Goal: Task Accomplishment & Management: Manage account settings

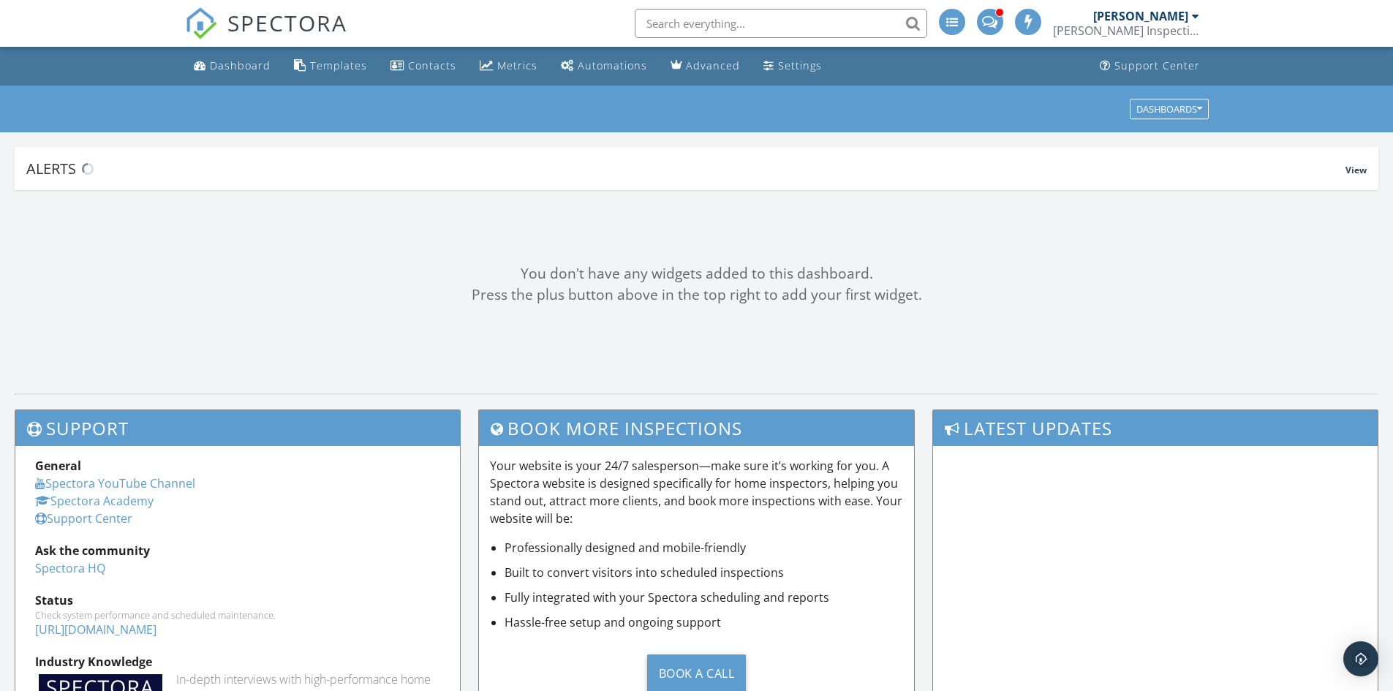
click at [997, 24] on span at bounding box center [989, 20] width 15 height 13
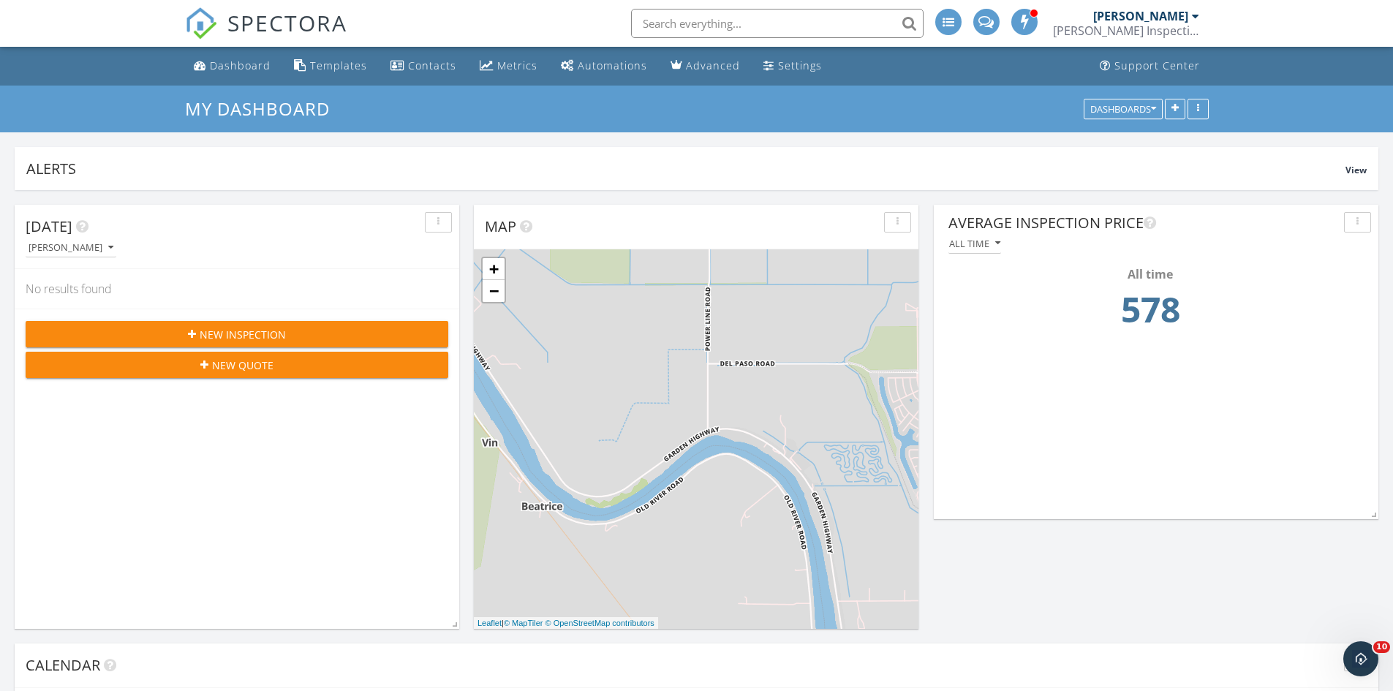
click at [1179, 23] on div "Scharf Inspections" at bounding box center [1126, 30] width 146 height 15
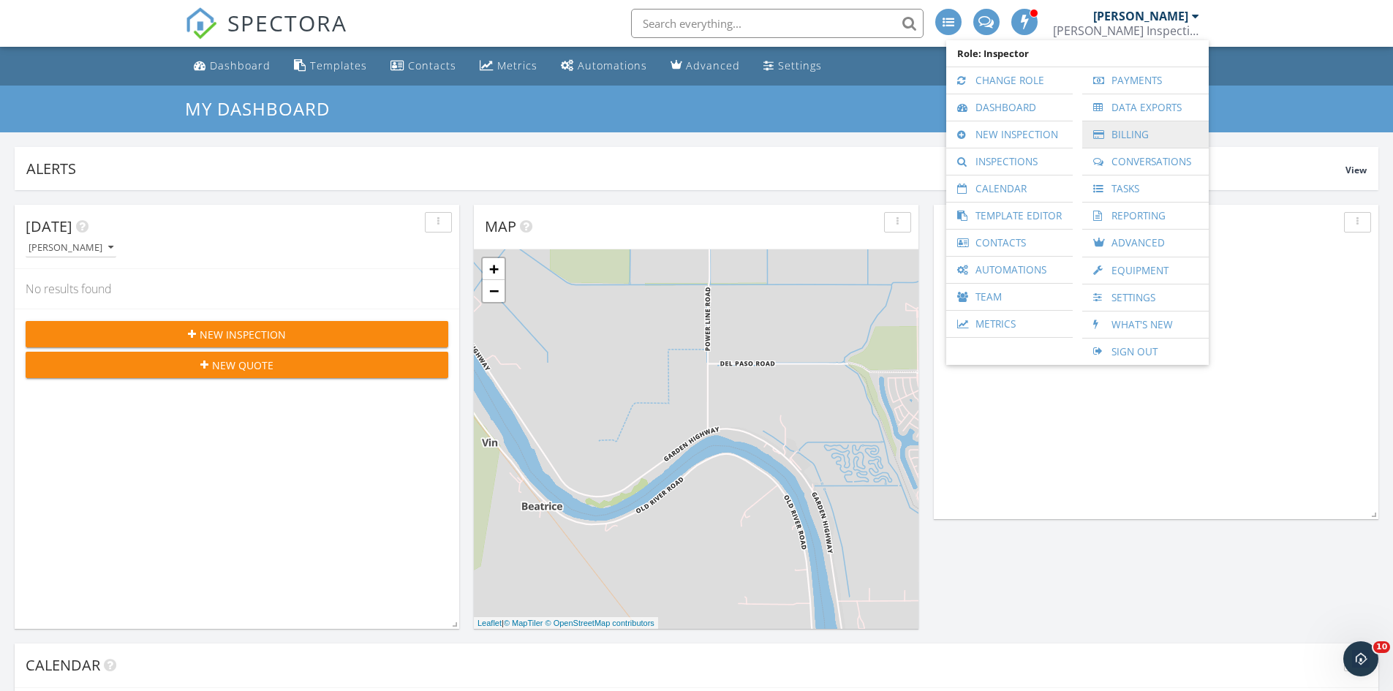
click at [1096, 137] on div at bounding box center [1100, 134] width 15 height 10
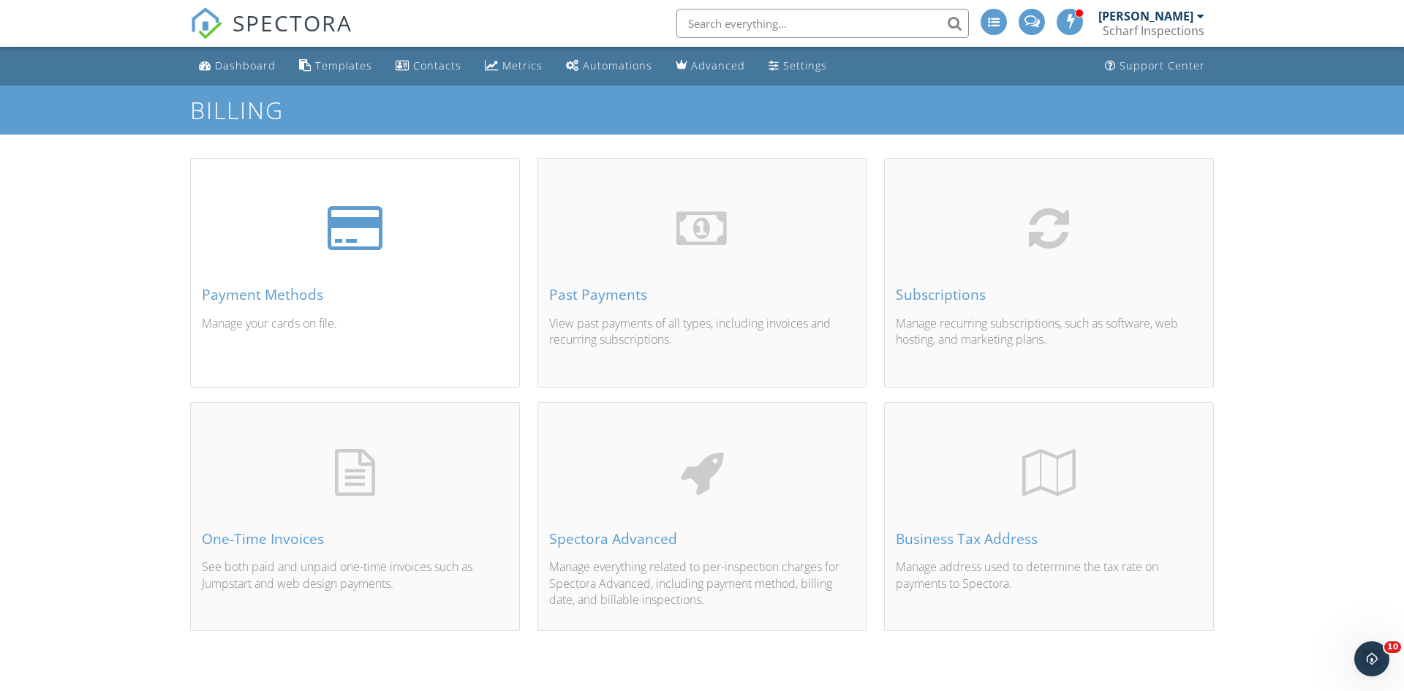
click at [391, 250] on div at bounding box center [355, 228] width 306 height 47
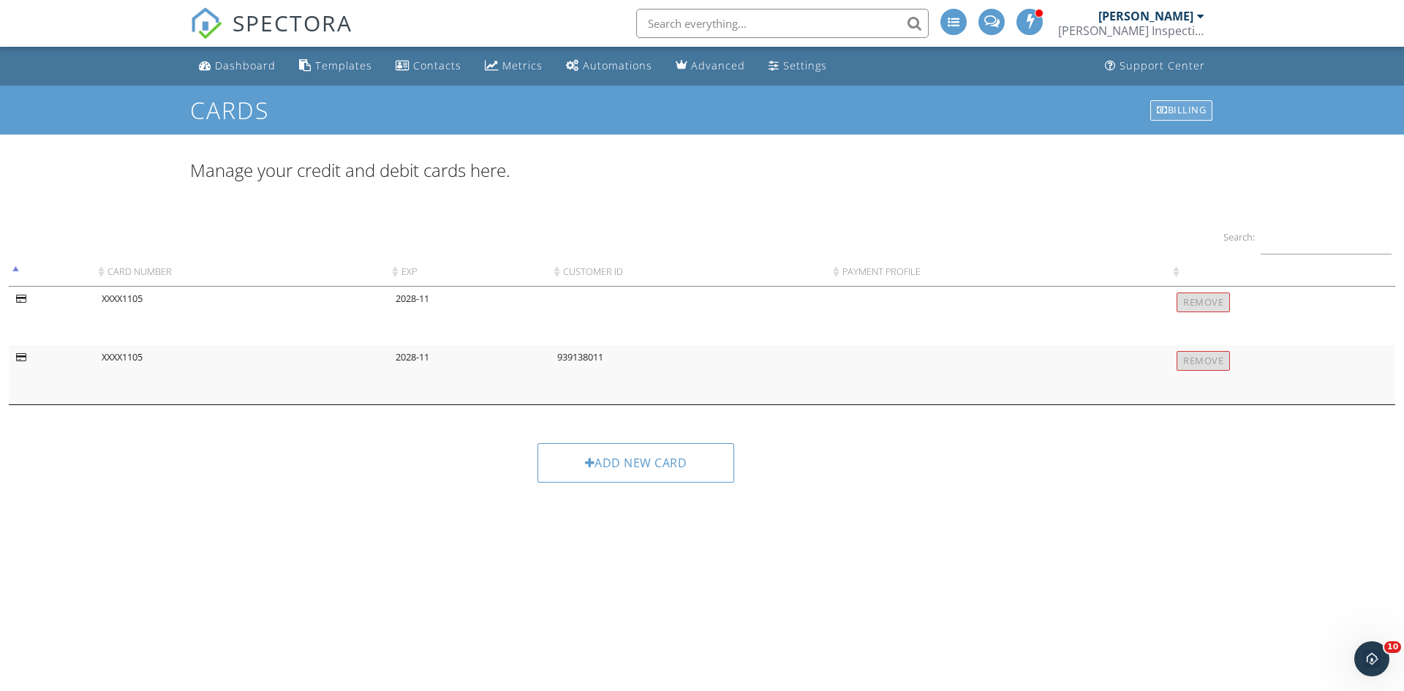
click at [1182, 105] on div "Billing" at bounding box center [1181, 110] width 62 height 20
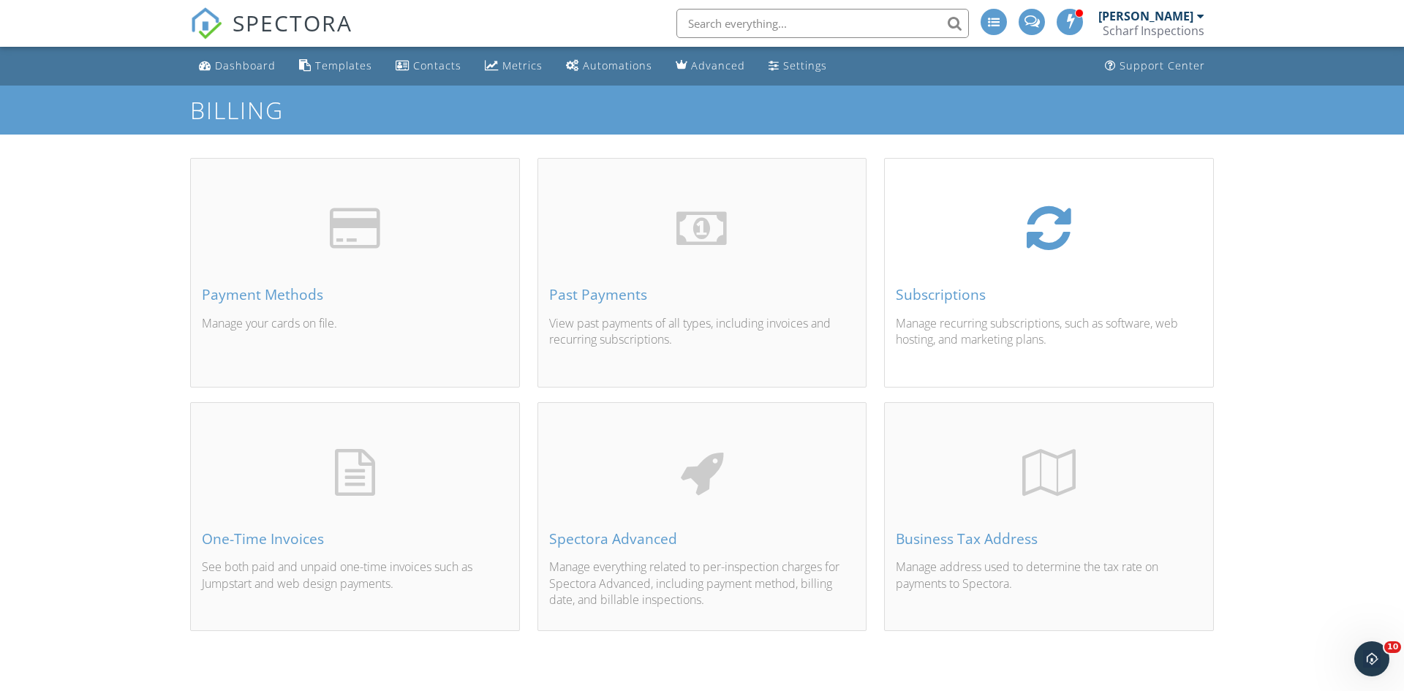
click at [971, 287] on div "Subscriptions" at bounding box center [1049, 295] width 306 height 16
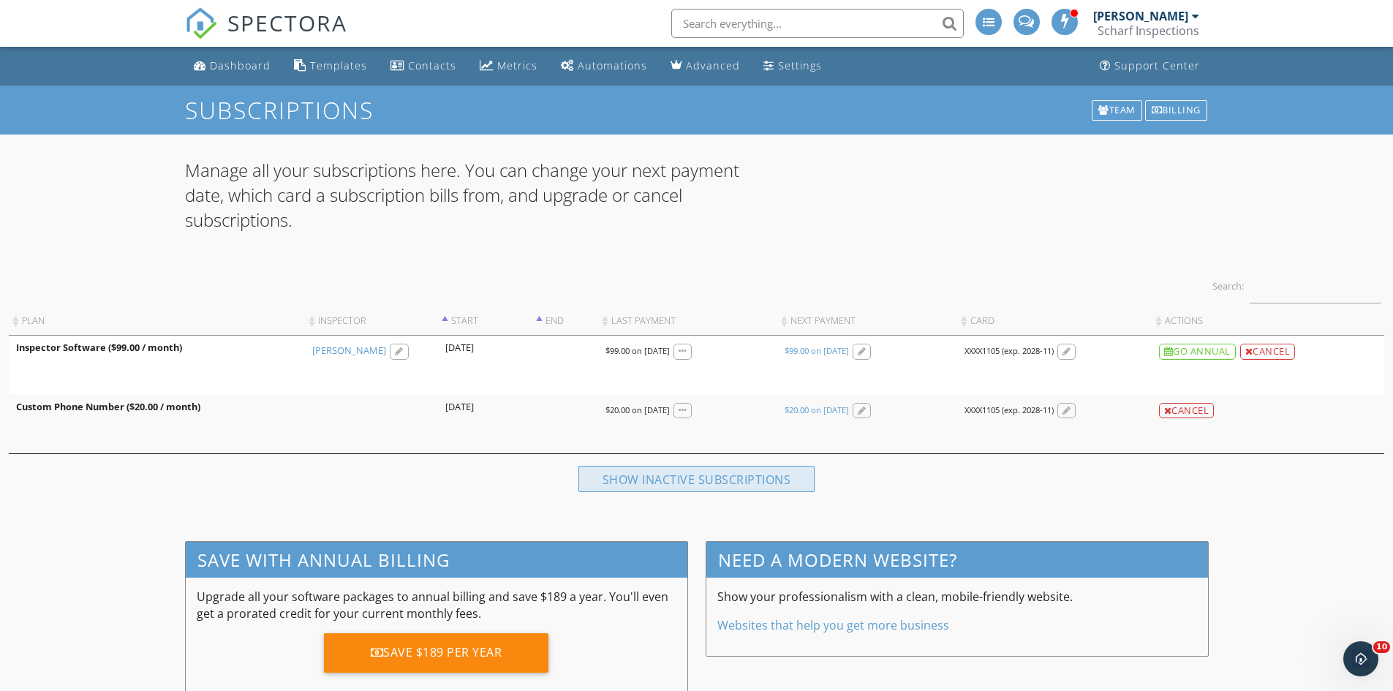
click at [594, 480] on div "Show inactive subscriptions" at bounding box center [696, 479] width 237 height 26
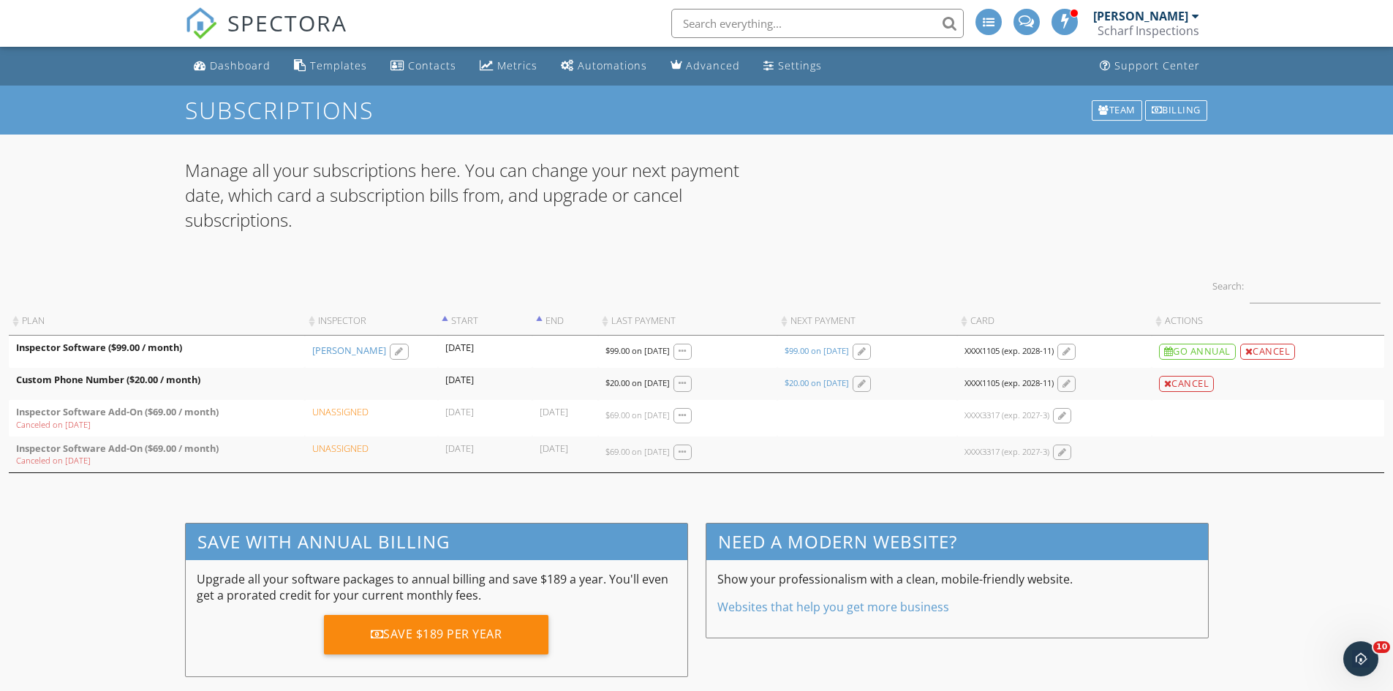
click at [502, 482] on div "Manage all your subscriptions here. You can change your next payment date, whic…" at bounding box center [696, 321] width 1393 height 327
click at [1144, 445] on td "XXXX3317 (exp. 2027-3)" at bounding box center [1054, 455] width 194 height 37
click at [1031, 249] on div "Manage all your subscriptions here. You can change your next payment date, whic…" at bounding box center [696, 203] width 1041 height 91
click at [319, 31] on span "SPECTORA" at bounding box center [287, 22] width 120 height 31
